Goal: Information Seeking & Learning: Learn about a topic

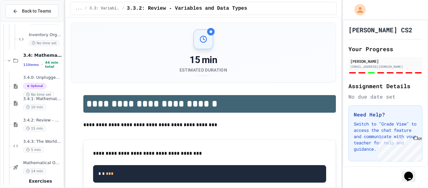
scroll to position [469, 0]
click at [42, 156] on div "Mathematical Operators - Quiz 14 min" at bounding box center [37, 166] width 51 height 21
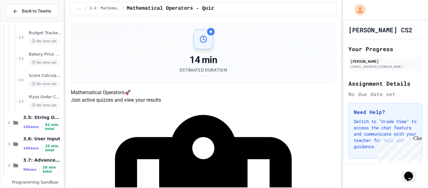
scroll to position [692, 0]
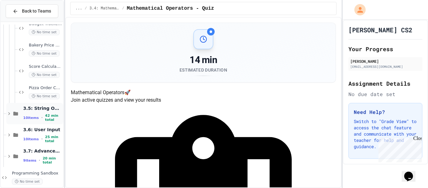
click at [38, 108] on span "3.5: String Operators" at bounding box center [42, 108] width 39 height 6
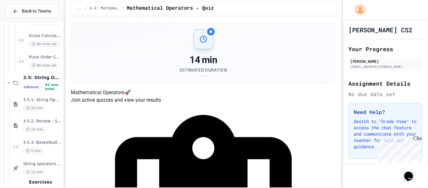
scroll to position [724, 0]
click at [52, 105] on div "10 min" at bounding box center [42, 107] width 39 height 6
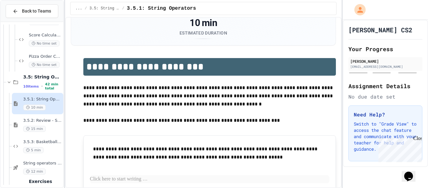
scroll to position [39, 0]
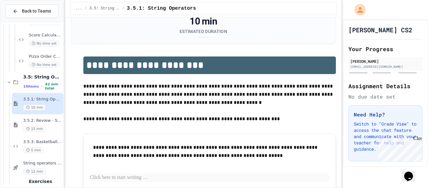
click at [418, 138] on div "Close" at bounding box center [417, 139] width 8 height 8
click at [334, 112] on p at bounding box center [209, 111] width 253 height 8
